Goal: Entertainment & Leisure: Consume media (video, audio)

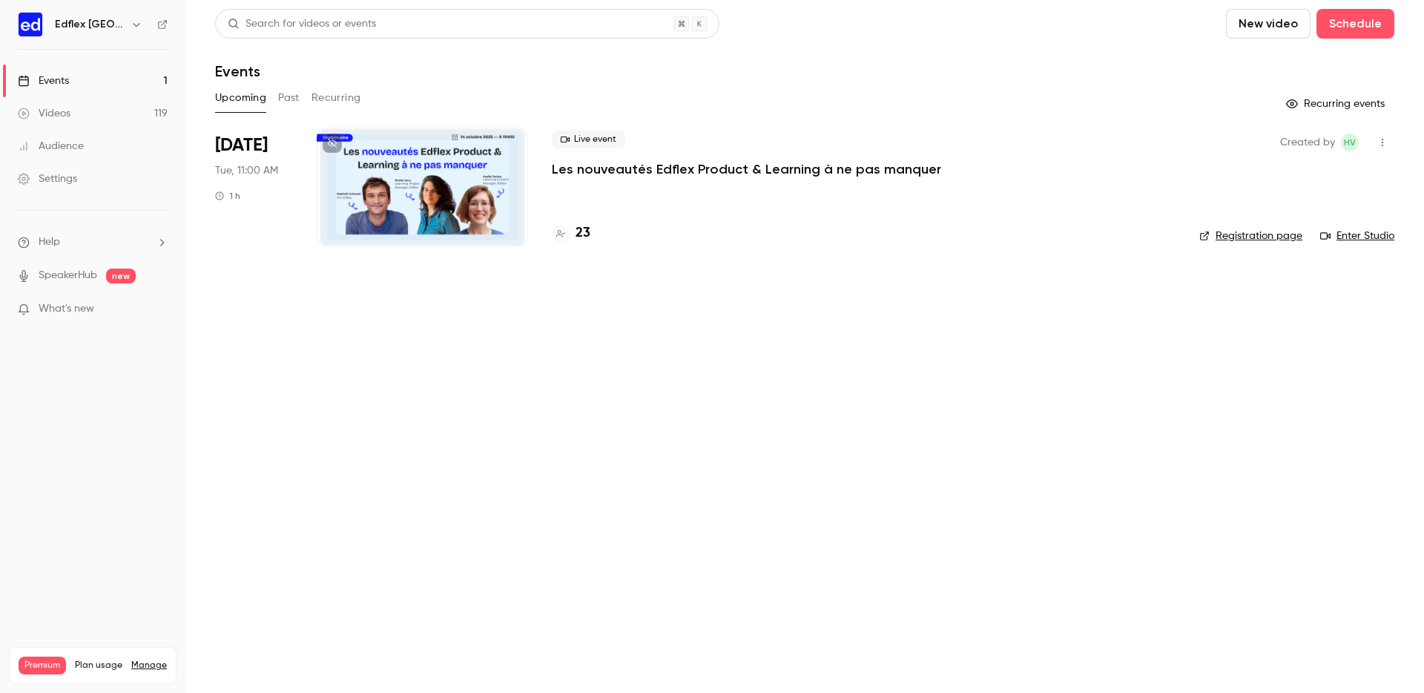
click at [284, 100] on button "Past" at bounding box center [289, 98] width 22 height 24
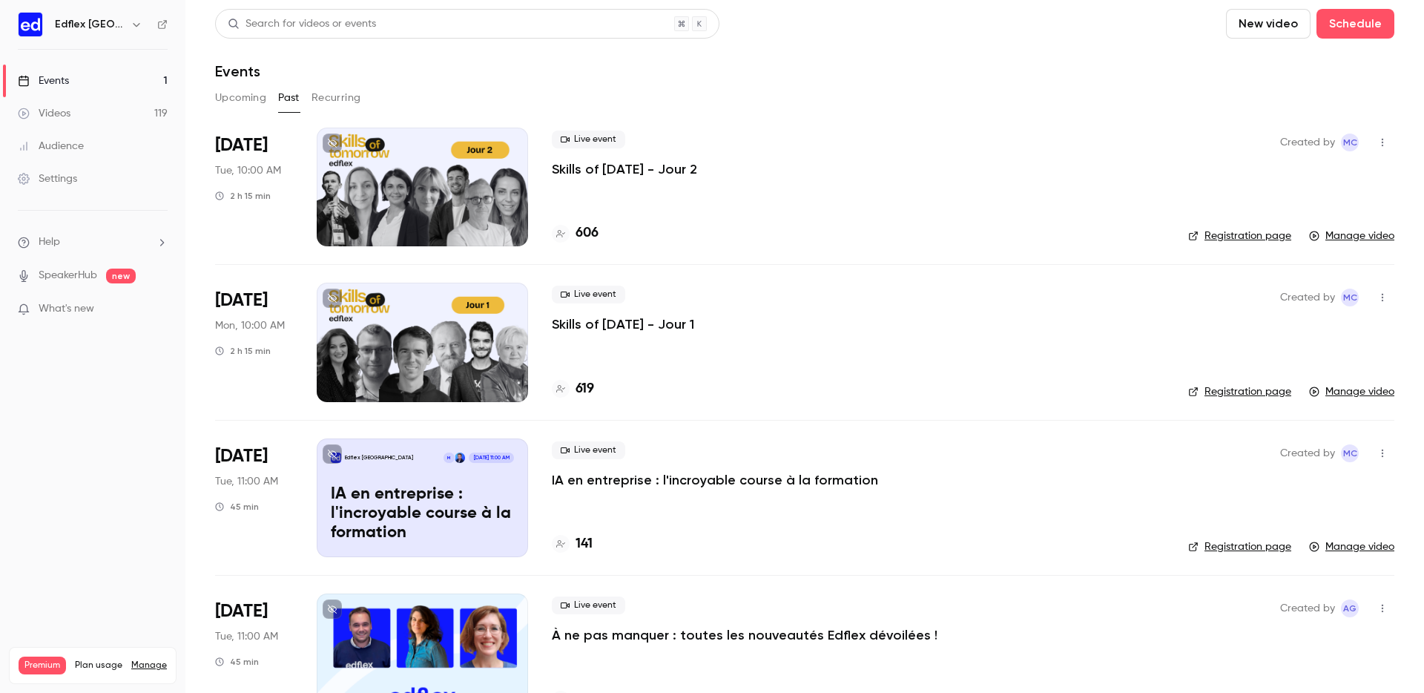
click at [645, 327] on p "Skills of [DATE] - Jour 1" at bounding box center [623, 324] width 142 height 18
click at [1390, 139] on button "button" at bounding box center [1382, 142] width 24 height 24
click at [1220, 115] on div at bounding box center [712, 346] width 1424 height 693
